Goal: Find specific page/section: Find specific page/section

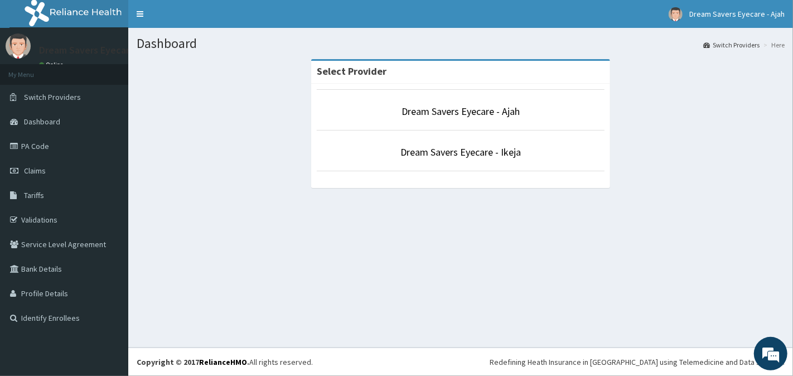
click at [481, 145] on p "Dream Savers Eyecare - Ikeja" at bounding box center [461, 152] width 288 height 15
click at [489, 153] on link "Dream Savers Eyecare - Ikeja" at bounding box center [461, 152] width 121 height 13
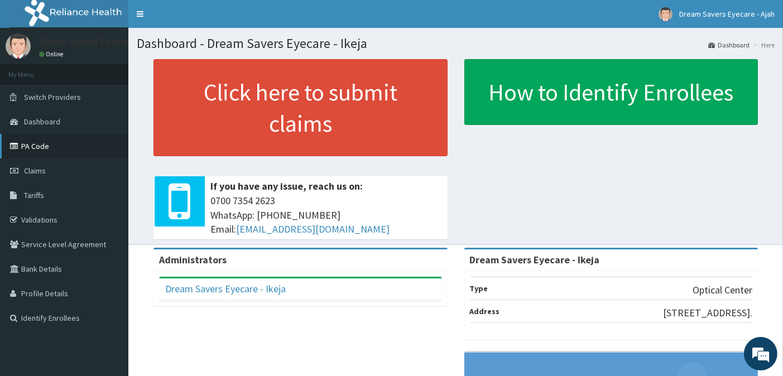
click at [70, 134] on link "PA Code" at bounding box center [64, 146] width 128 height 25
